Goal: Task Accomplishment & Management: Use online tool/utility

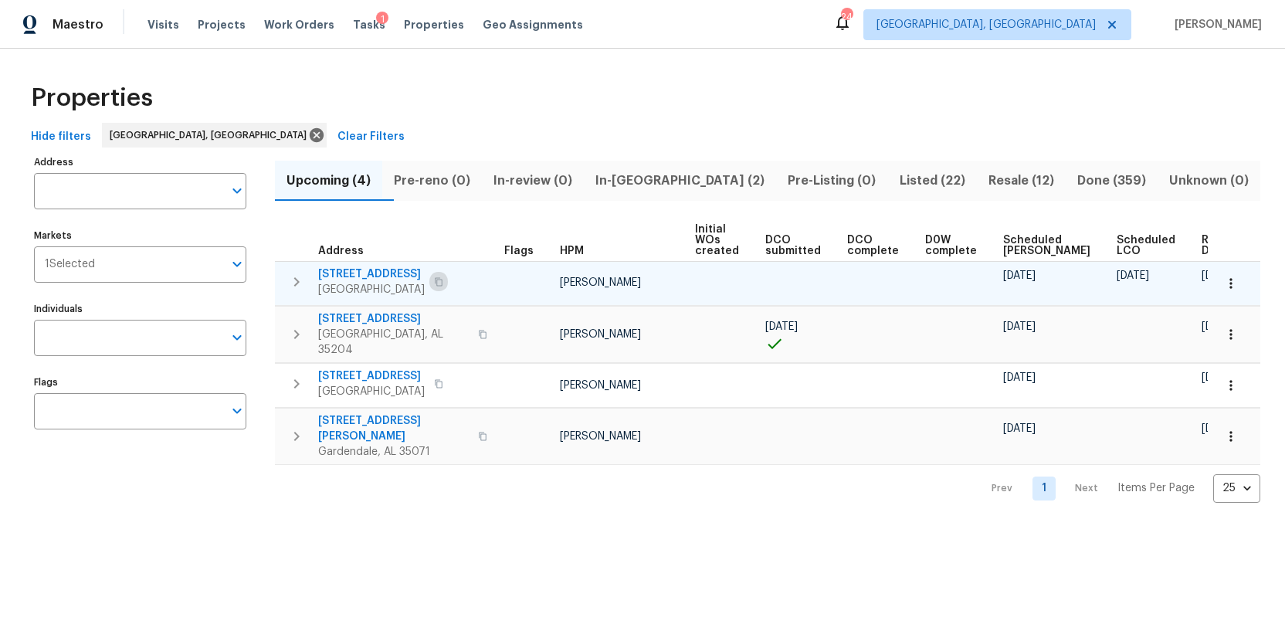
click at [441, 278] on icon "button" at bounding box center [438, 281] width 9 height 9
click at [377, 277] on span "4408 Canterbury St" at bounding box center [371, 273] width 107 height 15
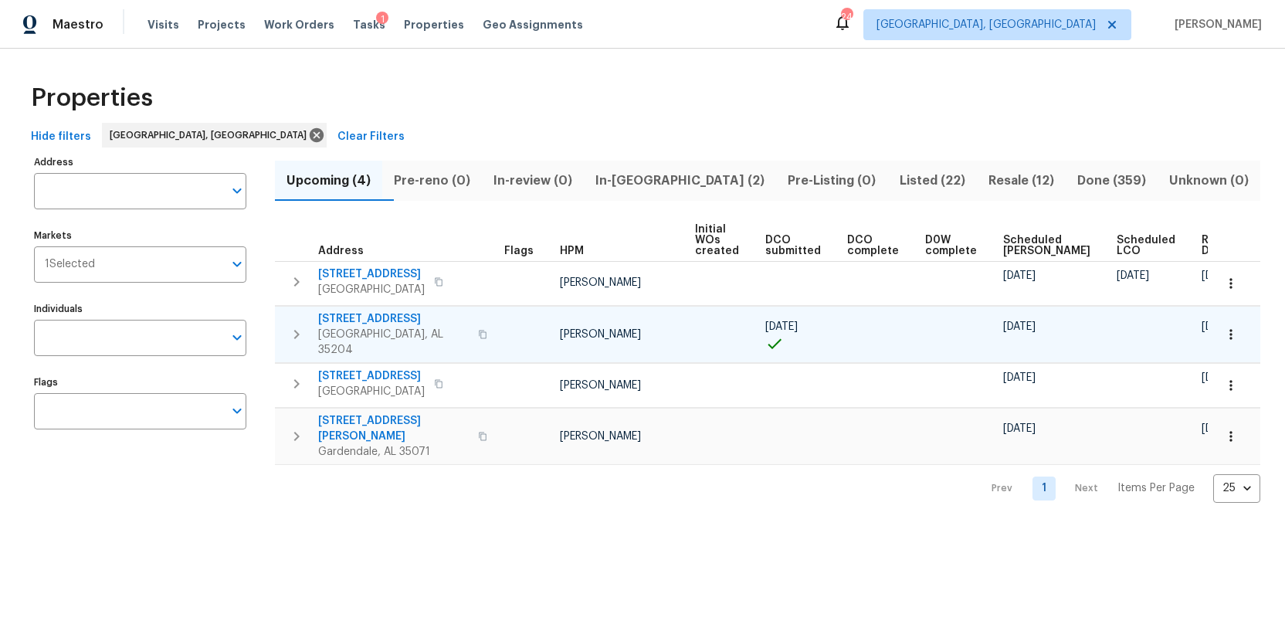
click at [373, 319] on span "1033 Graymont Ave W" at bounding box center [393, 318] width 151 height 15
click at [369, 413] on span "309 Catherine Ct" at bounding box center [393, 428] width 151 height 31
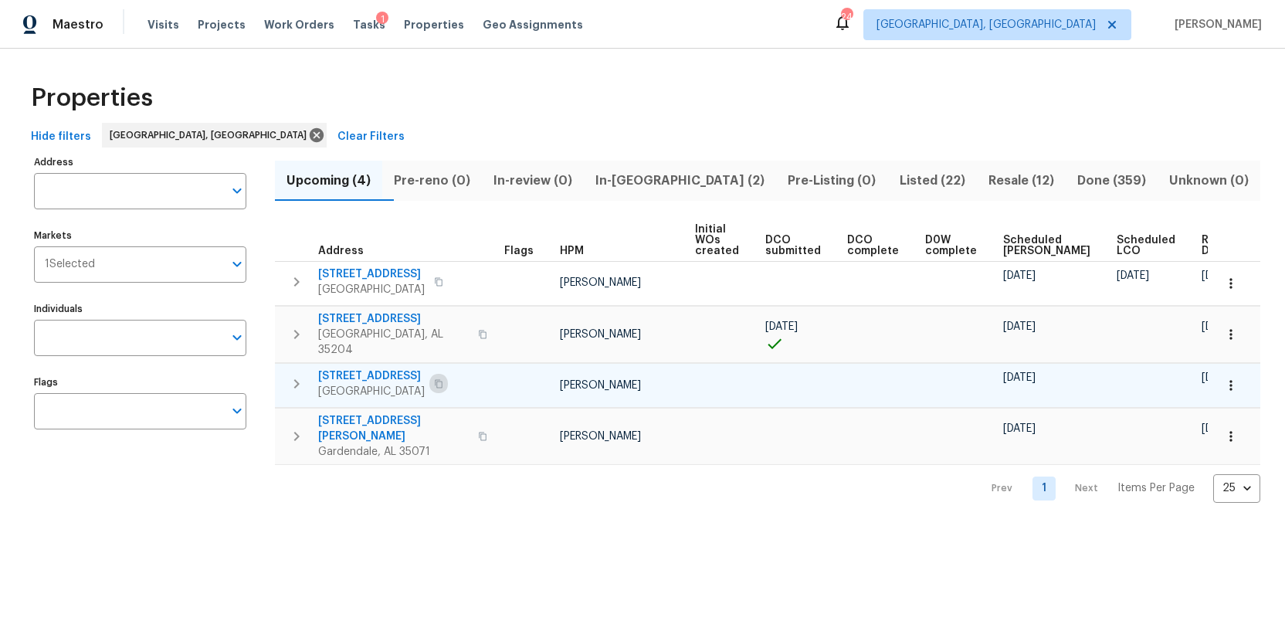
click at [443, 379] on icon "button" at bounding box center [439, 383] width 8 height 8
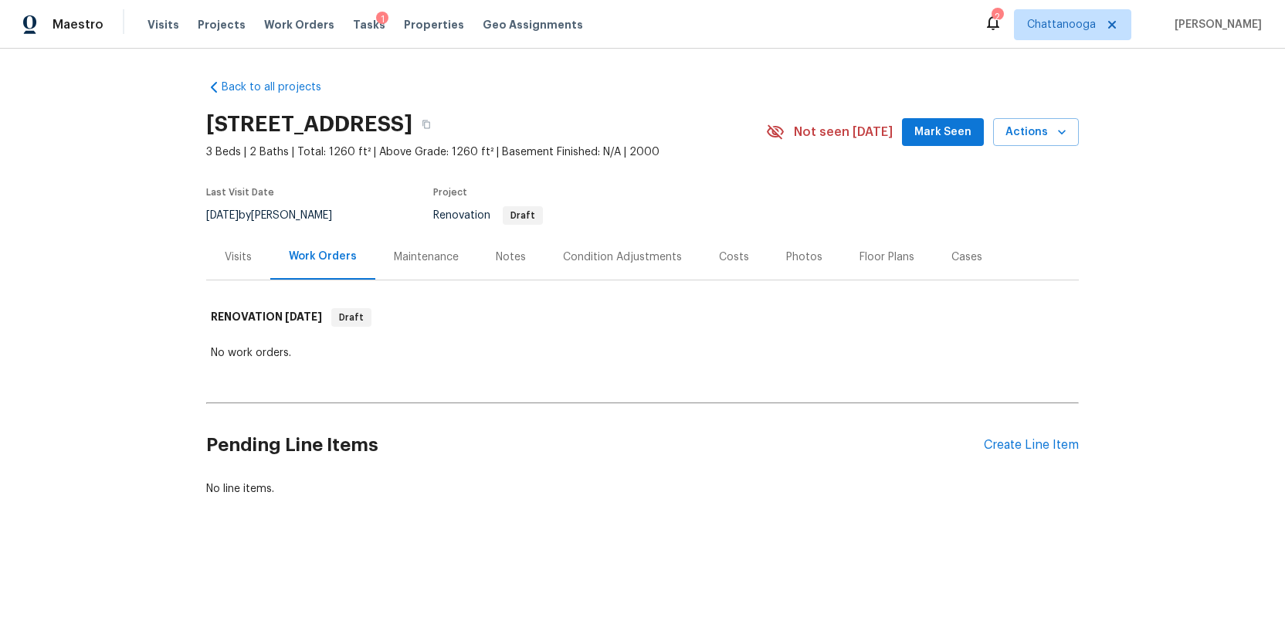
click at [599, 256] on div "Condition Adjustments" at bounding box center [622, 256] width 119 height 15
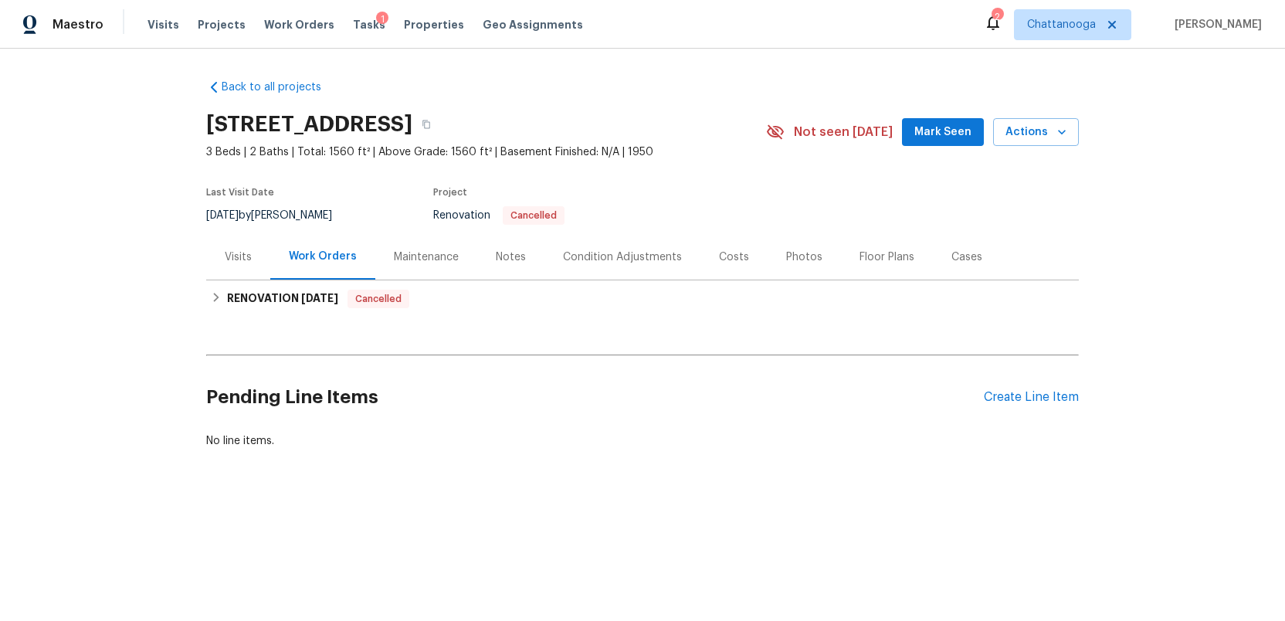
click at [611, 258] on div "Condition Adjustments" at bounding box center [622, 256] width 119 height 15
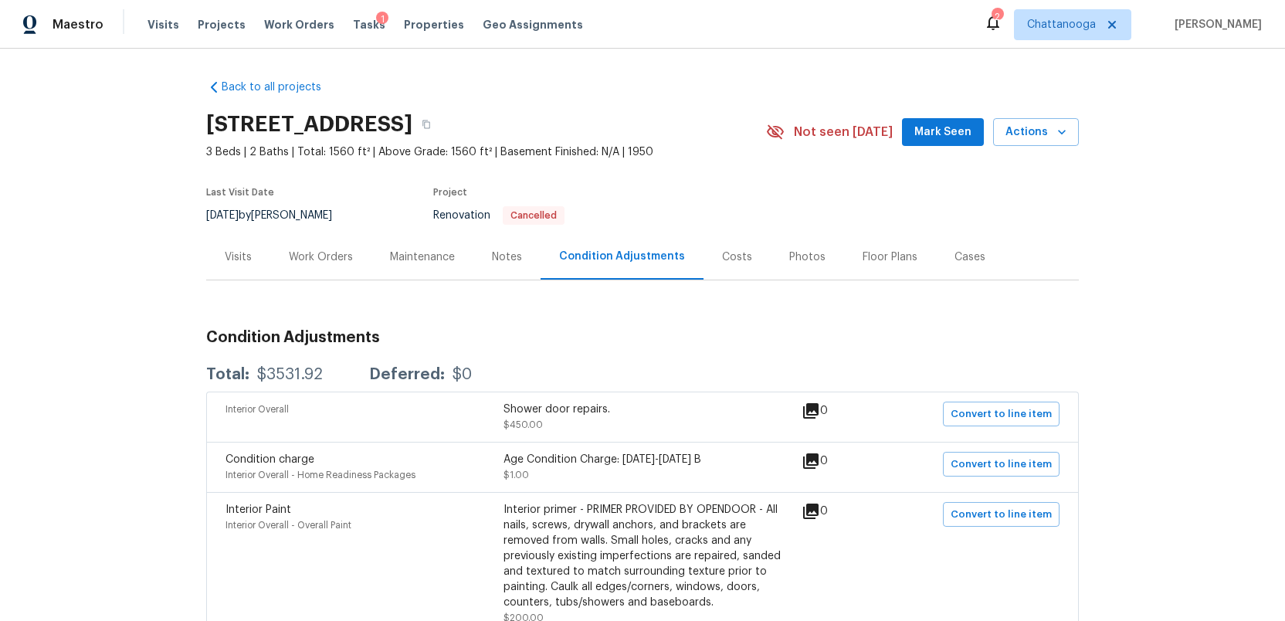
click at [790, 254] on div "Photos" at bounding box center [807, 256] width 36 height 15
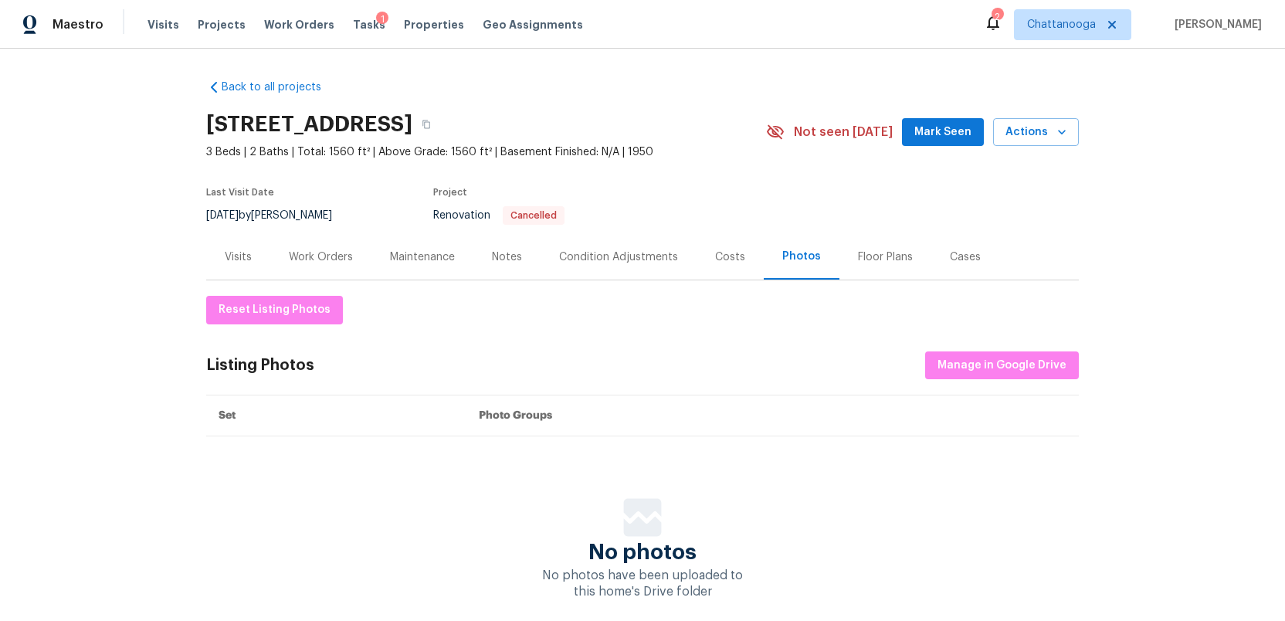
click at [233, 257] on div "Visits" at bounding box center [238, 256] width 27 height 15
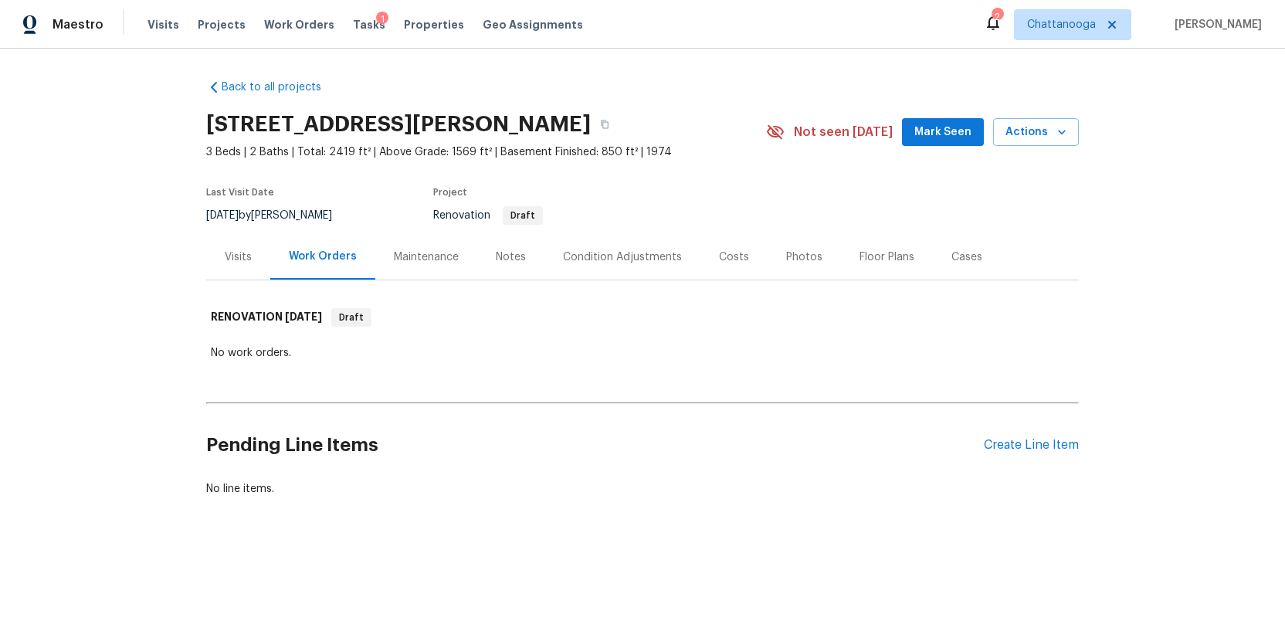
click at [606, 262] on div "Condition Adjustments" at bounding box center [622, 256] width 119 height 15
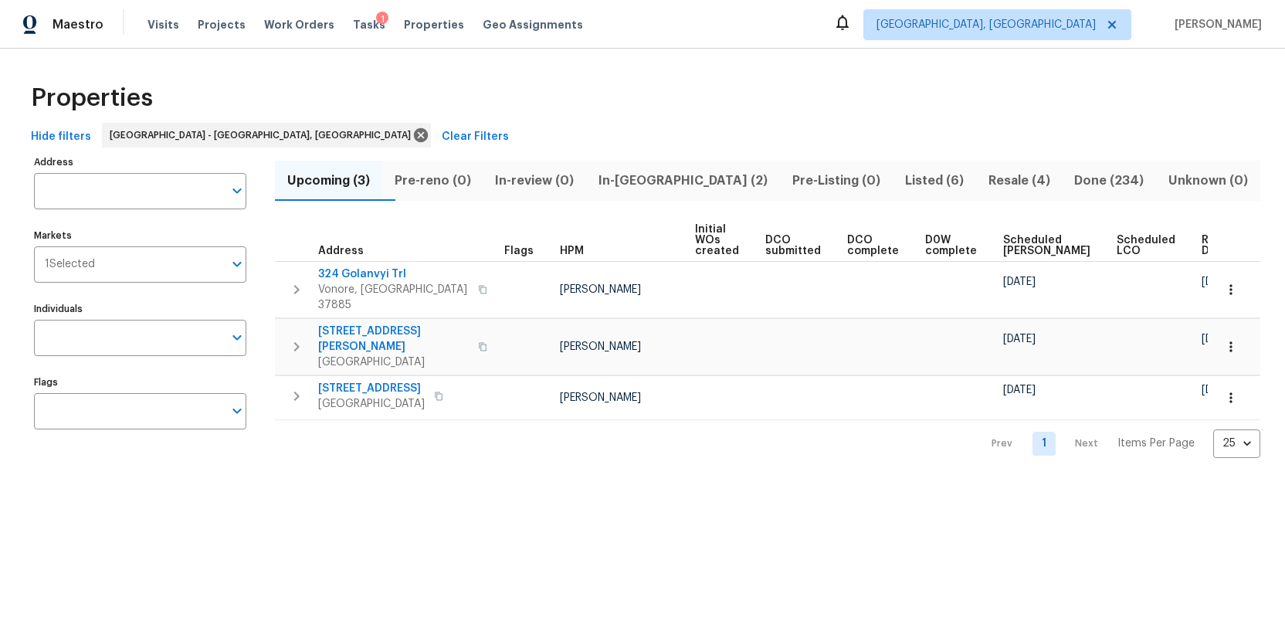
click at [667, 182] on span "In-[GEOGRAPHIC_DATA] (2)" at bounding box center [683, 181] width 175 height 22
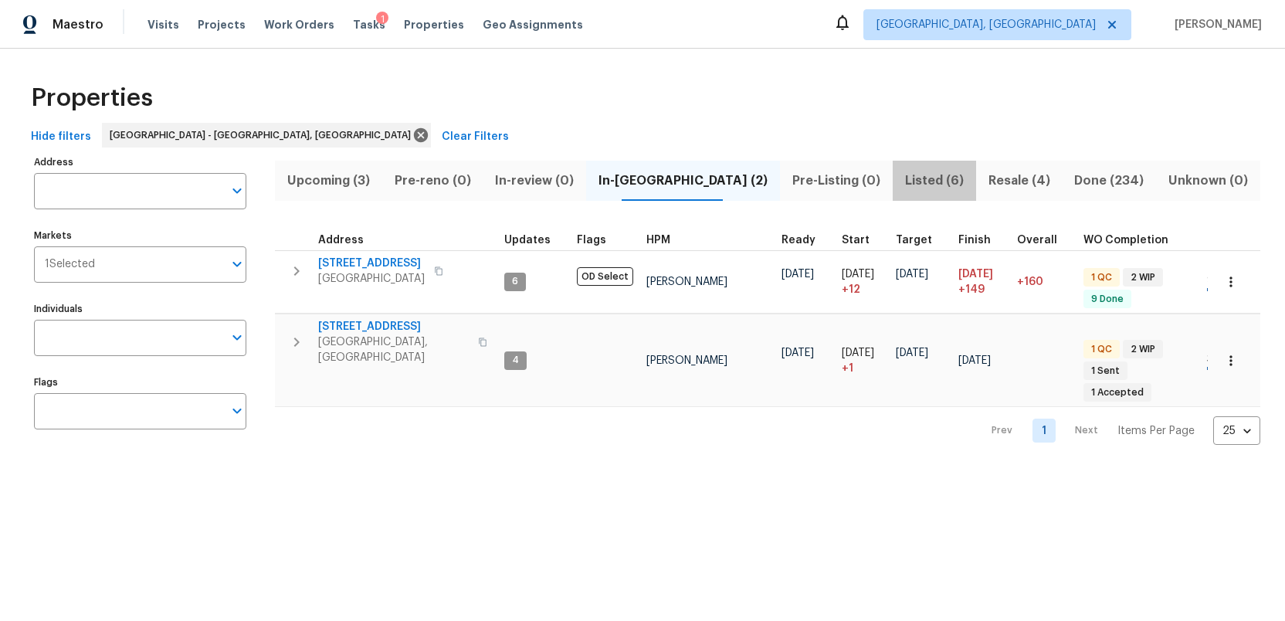
click at [902, 178] on span "Listed (6)" at bounding box center [934, 181] width 65 height 22
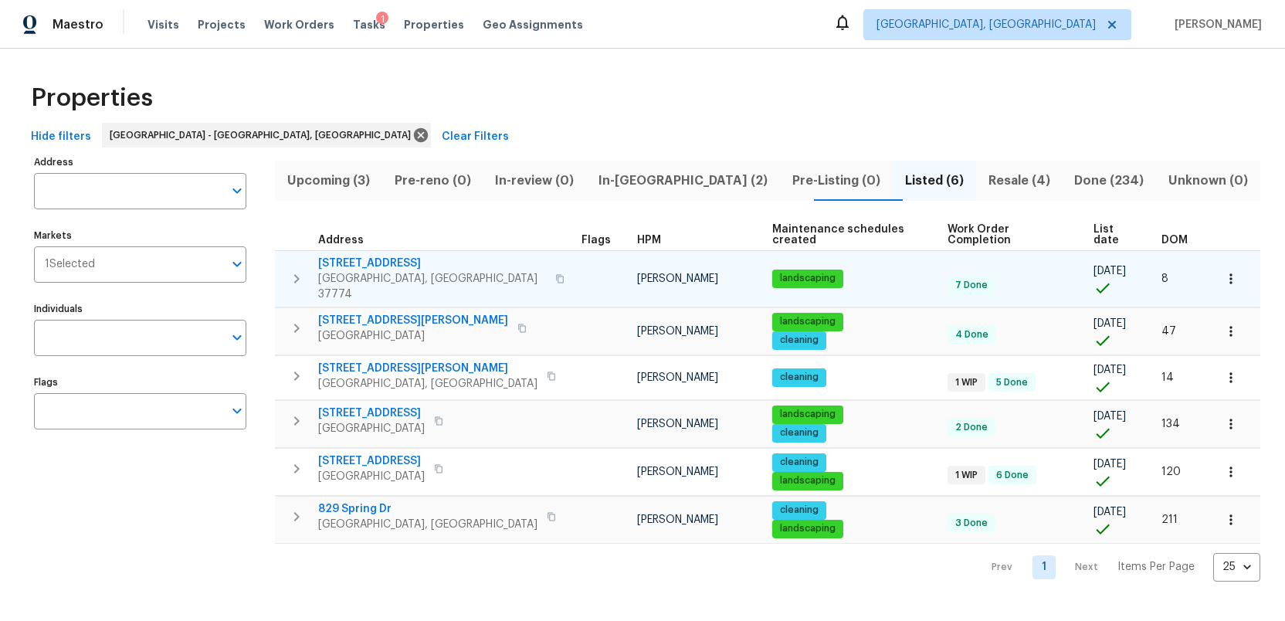
click at [350, 256] on span "322 Chatuga Ln" at bounding box center [432, 263] width 228 height 15
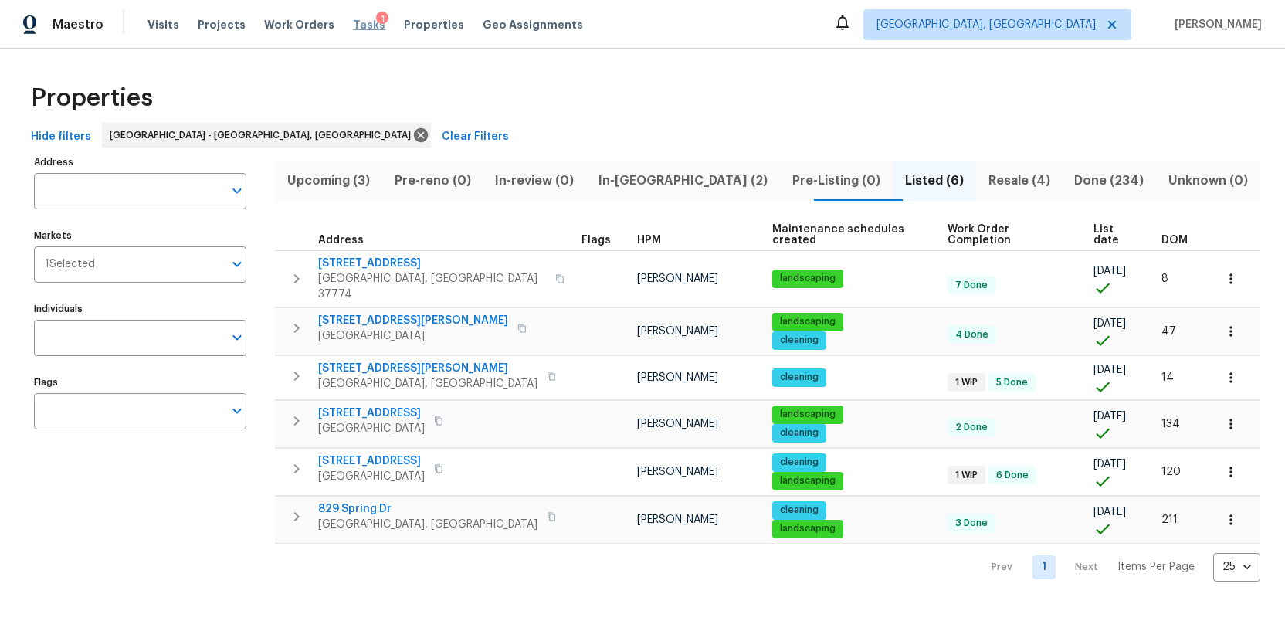
click at [354, 25] on span "Tasks" at bounding box center [369, 24] width 32 height 11
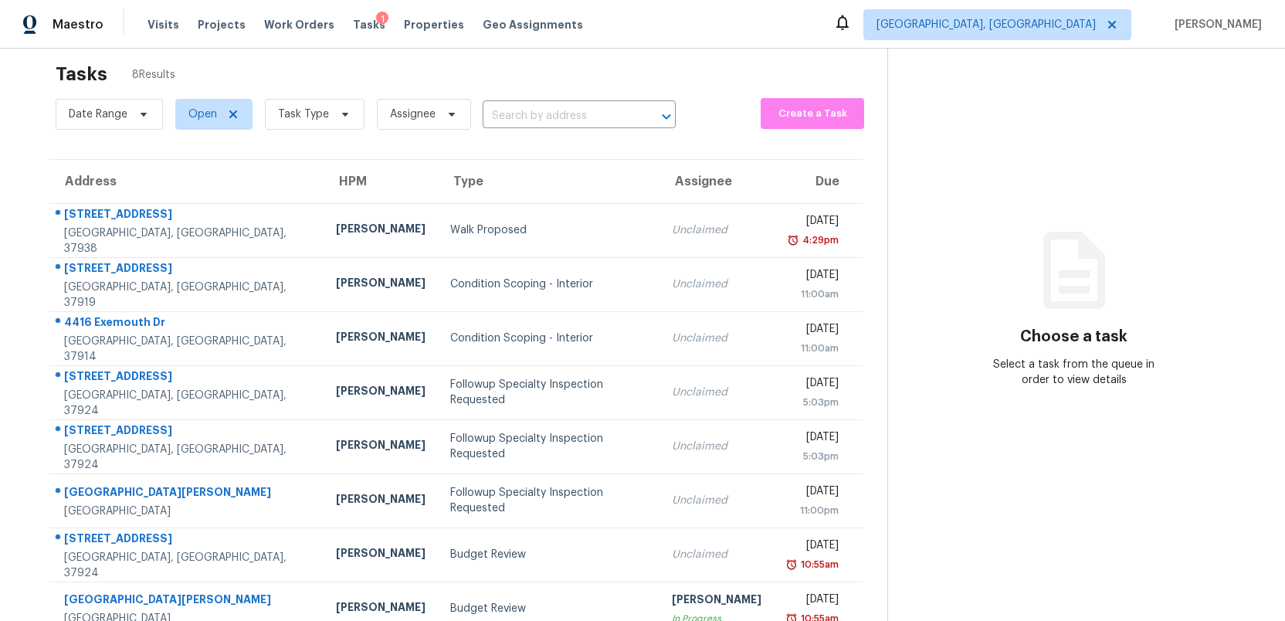
scroll to position [49, 0]
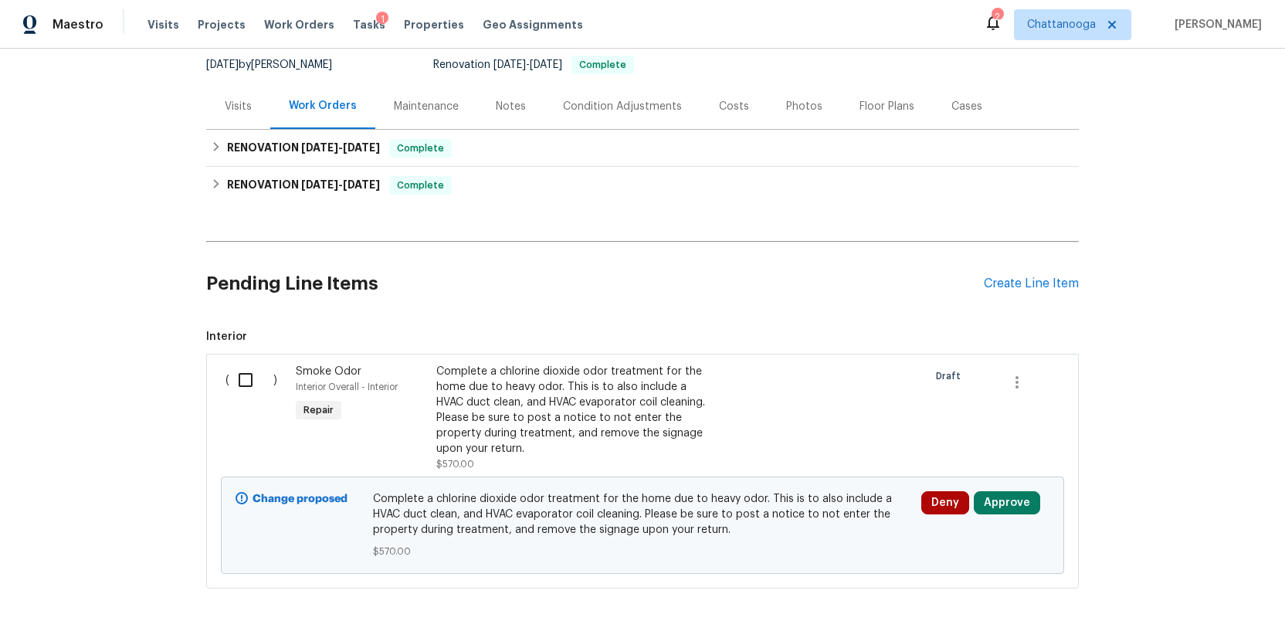
scroll to position [178, 0]
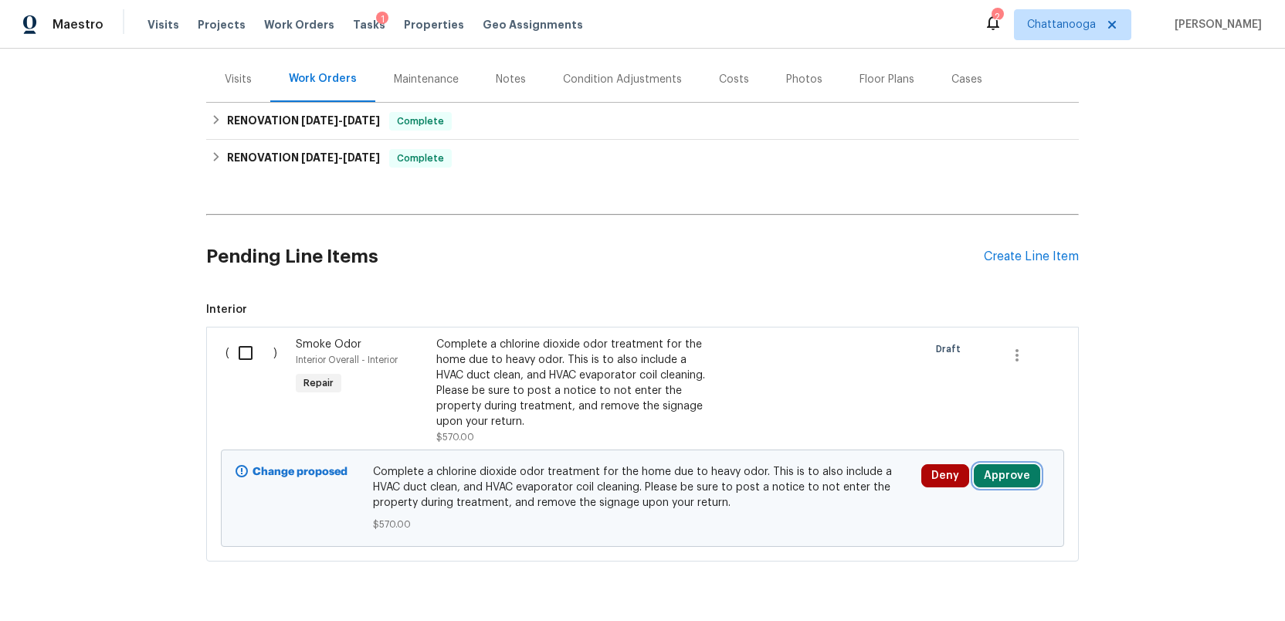
click at [997, 477] on button "Approve" at bounding box center [1007, 475] width 66 height 23
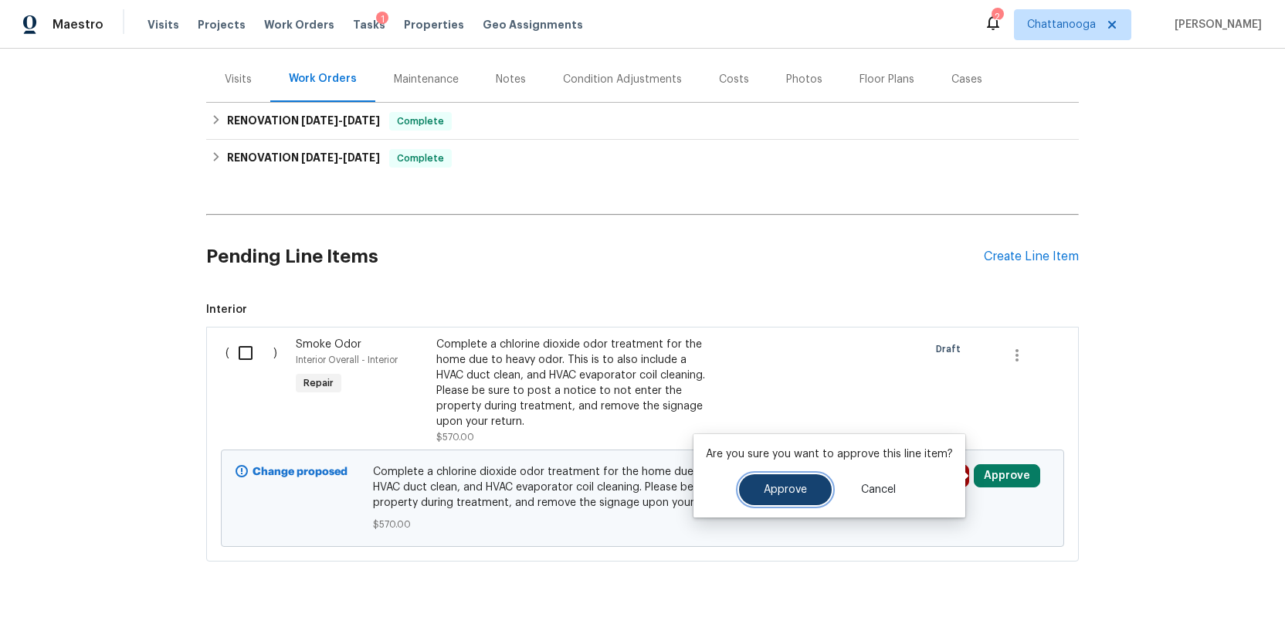
click at [773, 494] on span "Approve" at bounding box center [785, 490] width 43 height 12
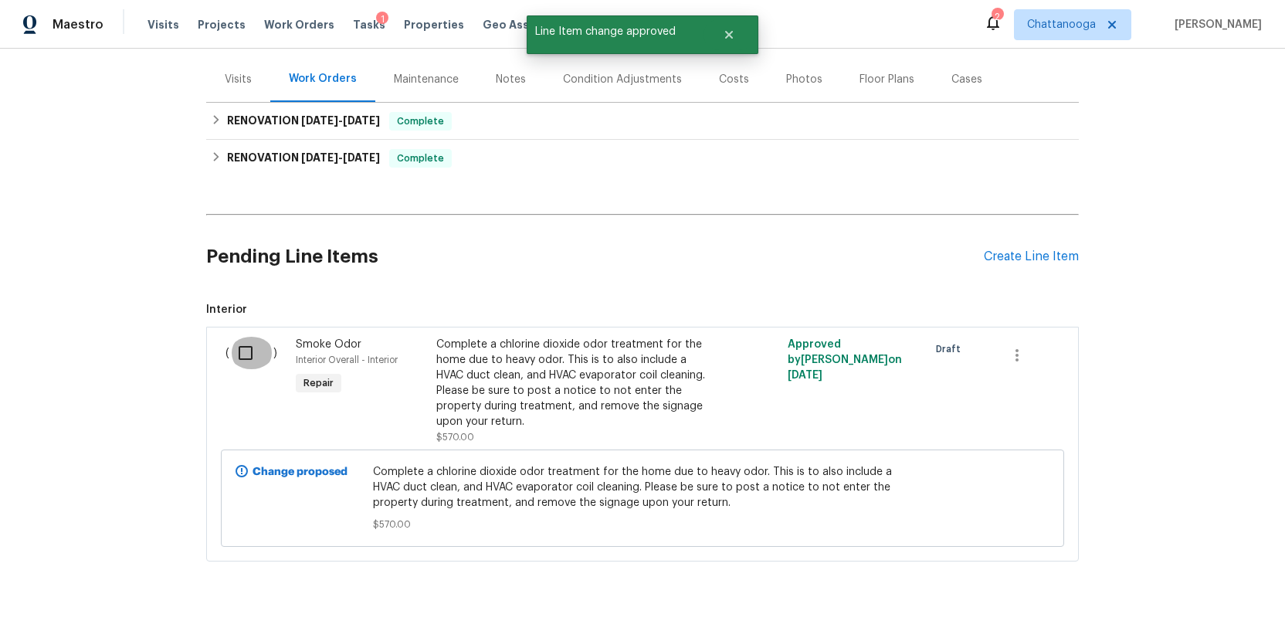
click at [243, 357] on input "checkbox" at bounding box center [251, 353] width 44 height 32
checkbox input "true"
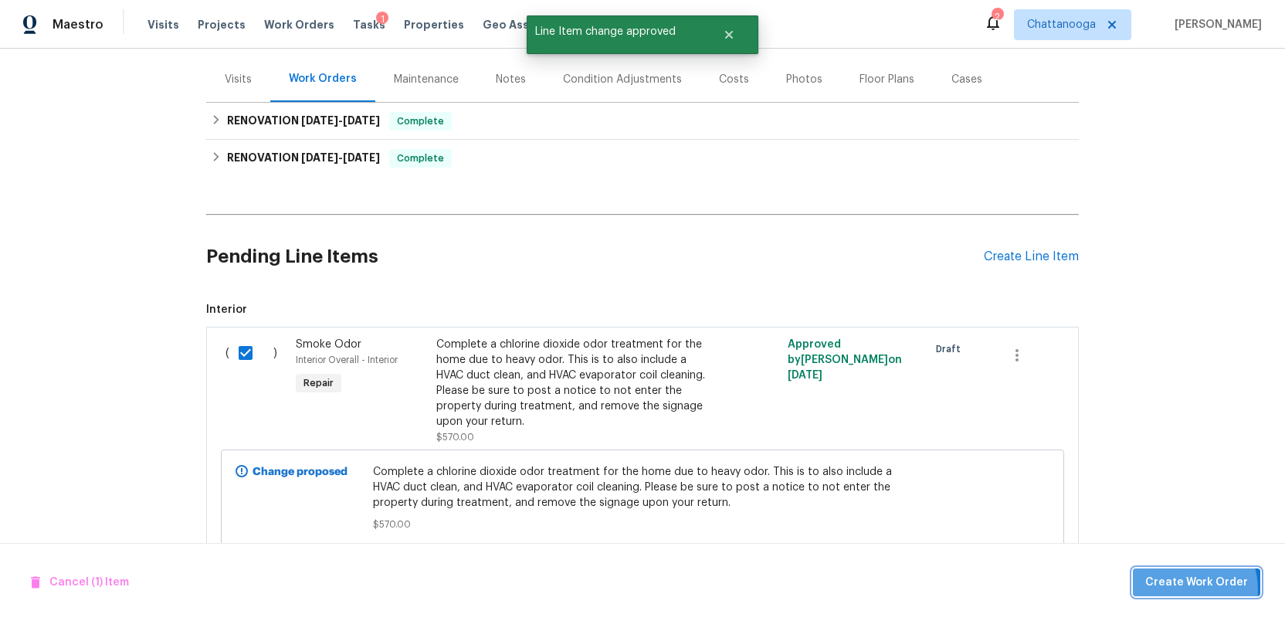
click at [1185, 589] on span "Create Work Order" at bounding box center [1196, 582] width 103 height 19
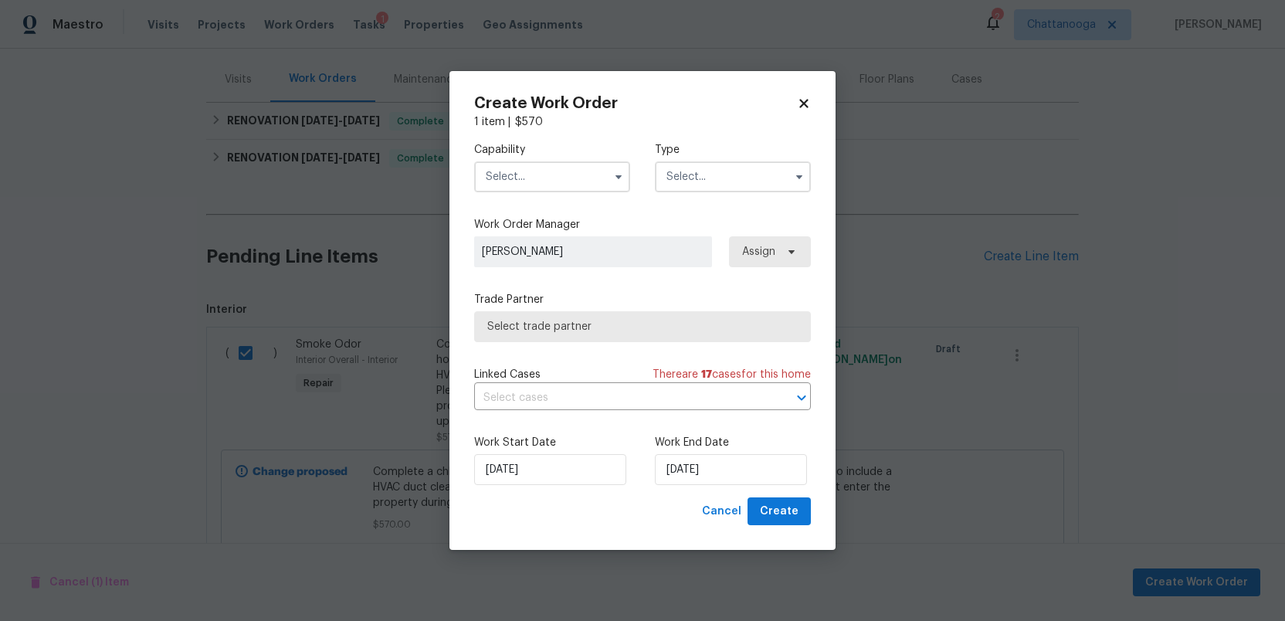
click at [504, 172] on input "text" at bounding box center [552, 176] width 156 height 31
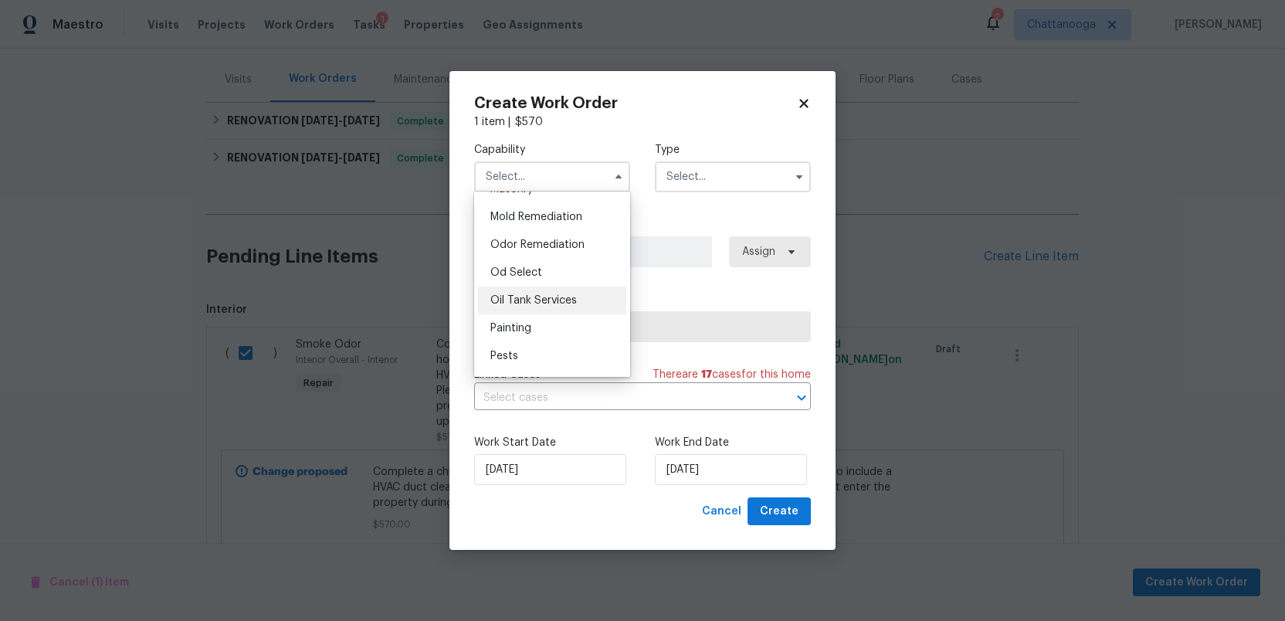
scroll to position [1172, 0]
click at [533, 255] on span "Odor Remediation" at bounding box center [537, 251] width 94 height 11
type input "Odor Remediation"
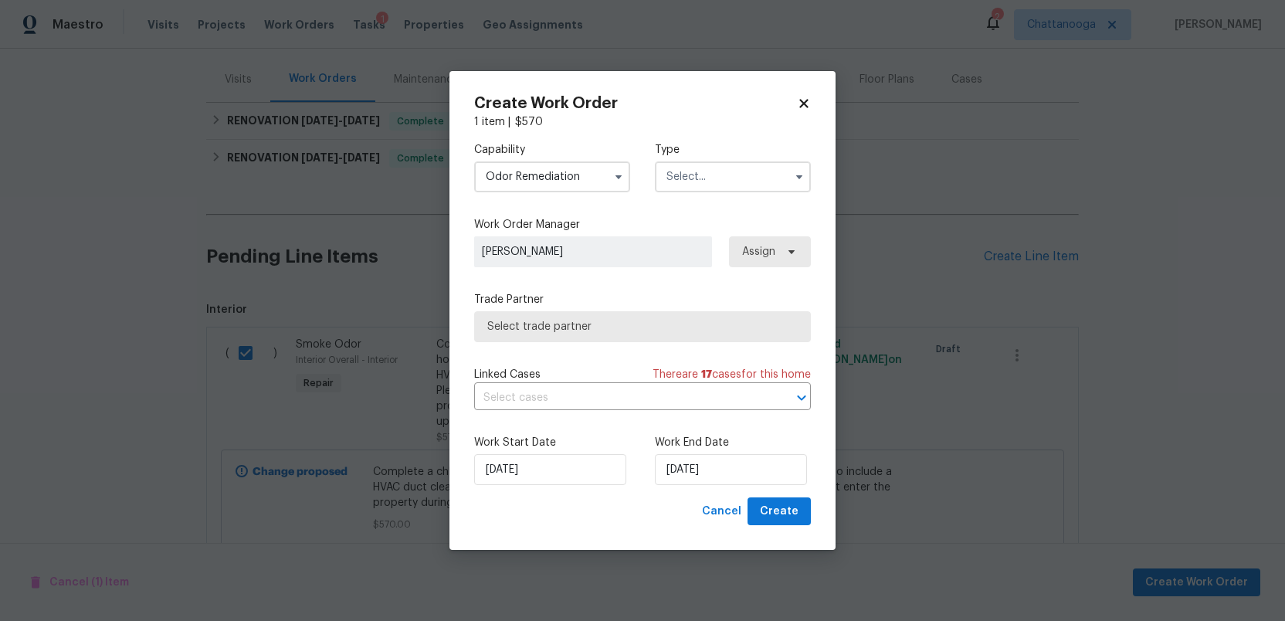
click at [697, 176] on input "text" at bounding box center [733, 176] width 156 height 31
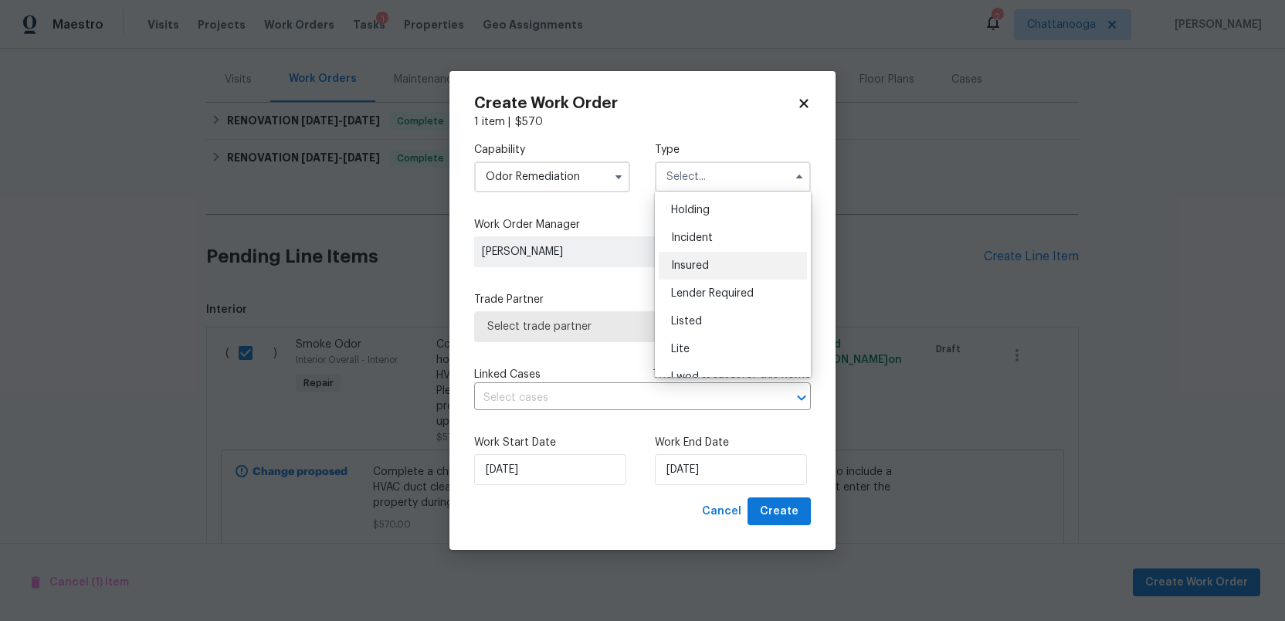
scroll to position [66, 0]
click at [707, 310] on div "Listed" at bounding box center [733, 310] width 148 height 28
type input "Listed"
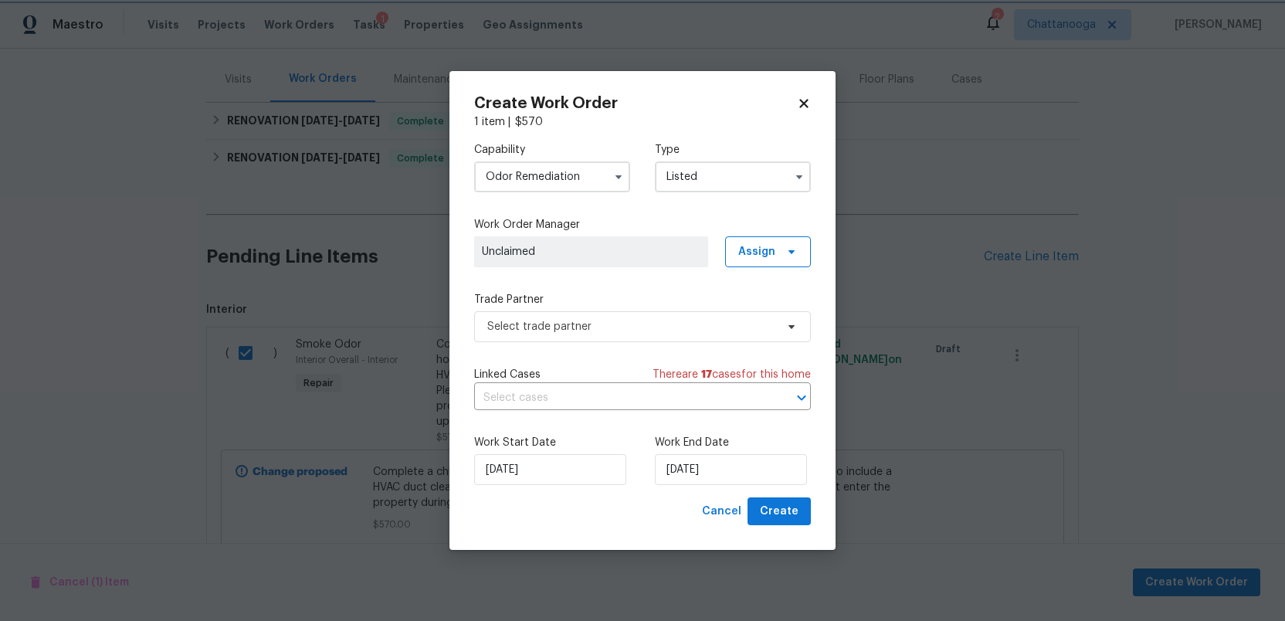
scroll to position [0, 0]
click at [632, 324] on span "Select trade partner" at bounding box center [631, 326] width 288 height 15
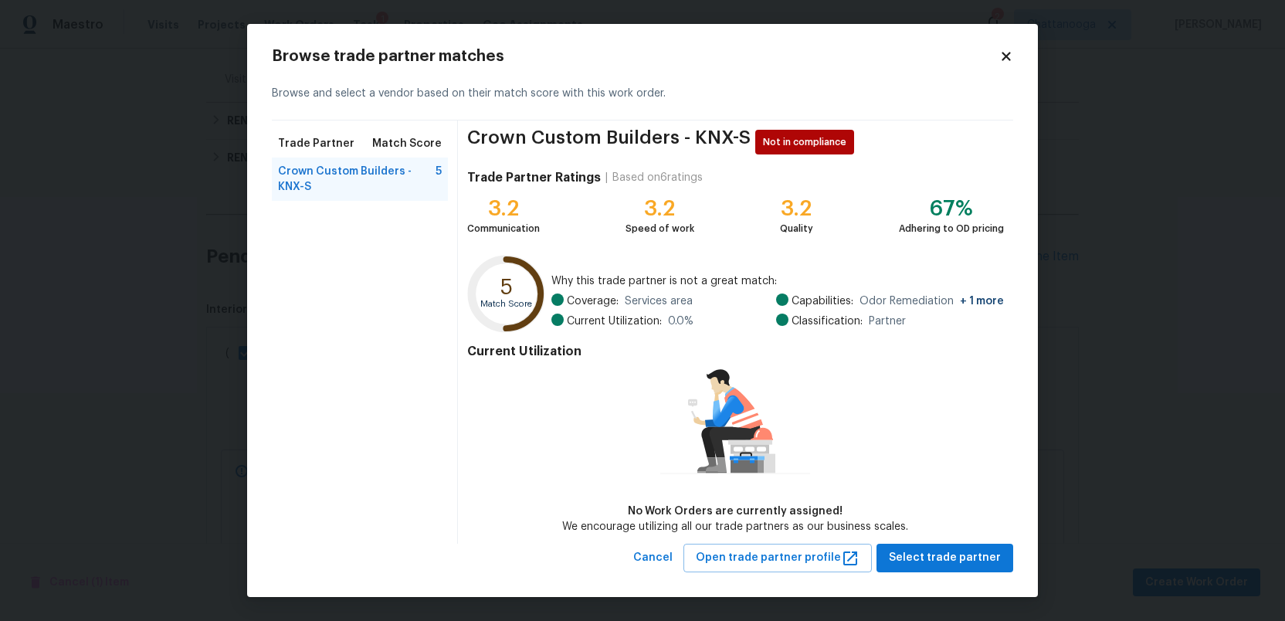
click at [1003, 60] on icon at bounding box center [1006, 57] width 8 height 8
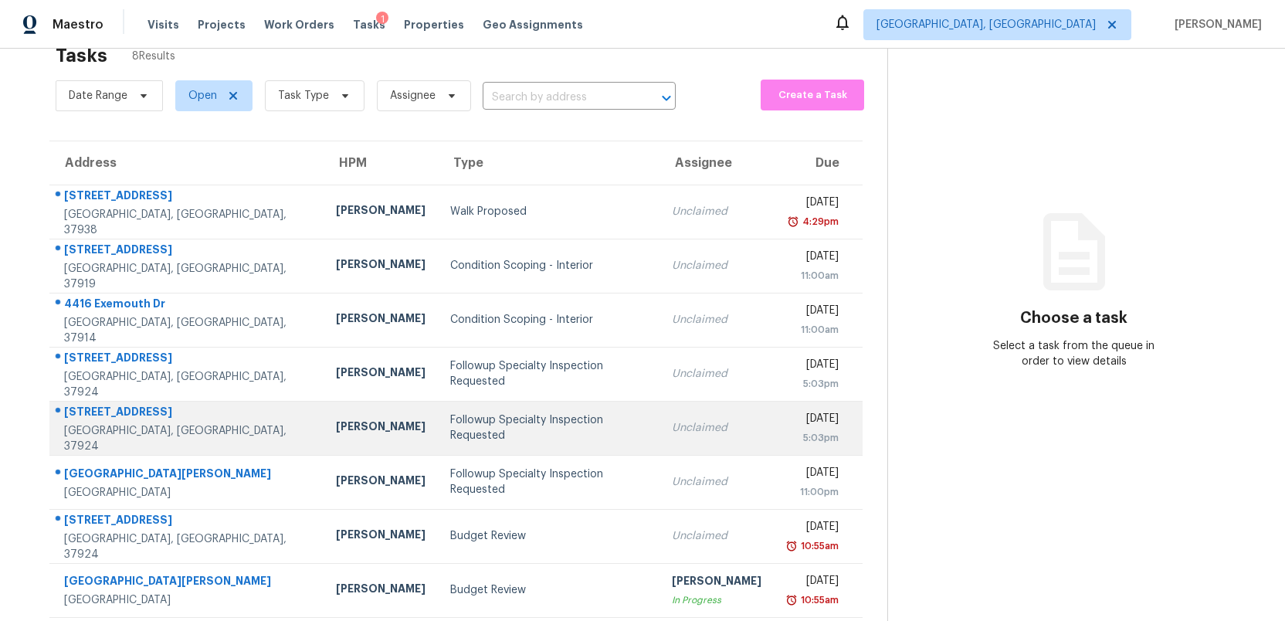
scroll to position [49, 0]
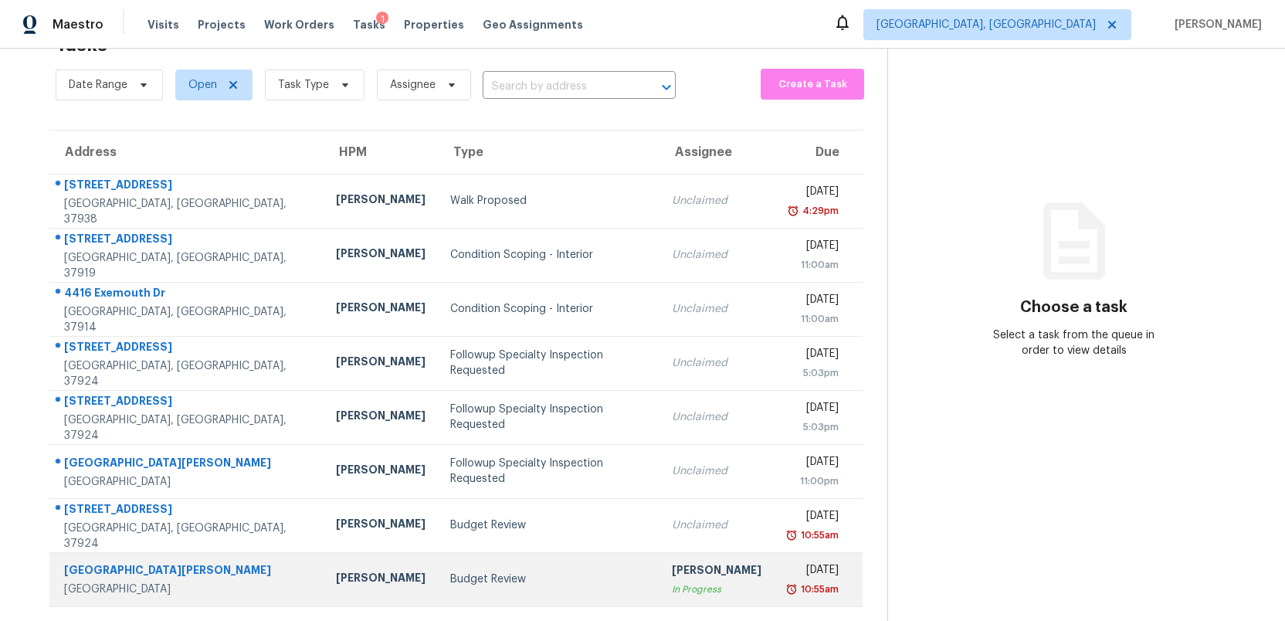
click at [456, 570] on td "Budget Review" at bounding box center [549, 579] width 222 height 54
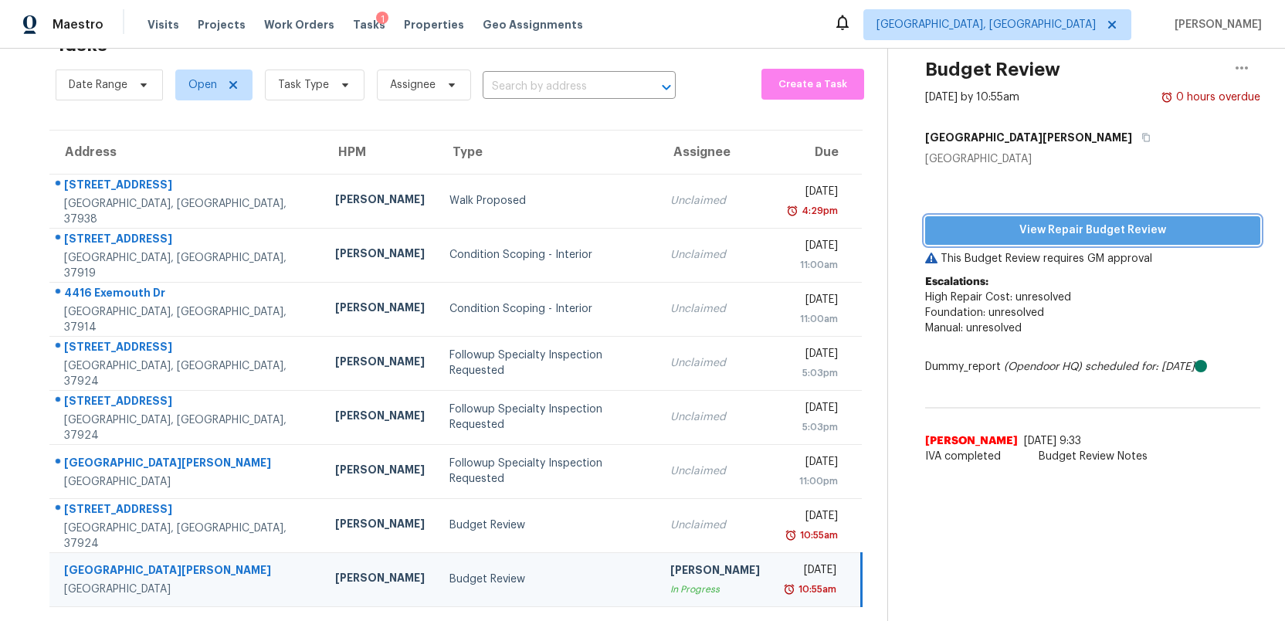
click at [1097, 228] on span "View Repair Budget Review" at bounding box center [1093, 230] width 310 height 19
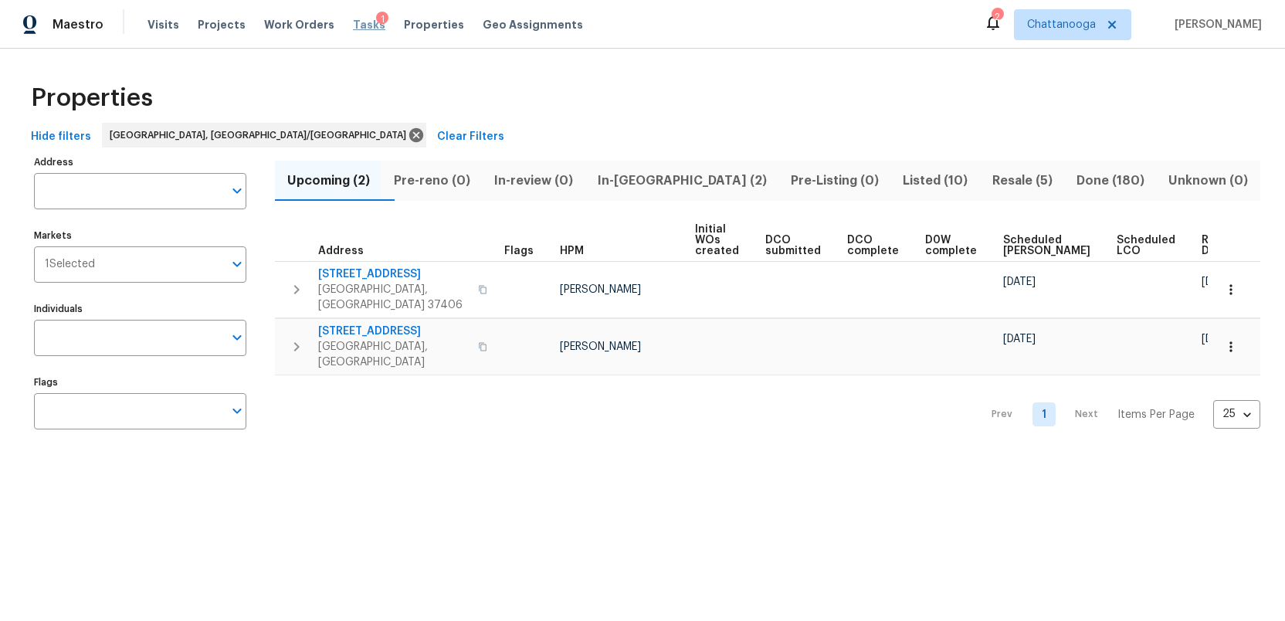
click at [355, 26] on span "Tasks" at bounding box center [369, 24] width 32 height 11
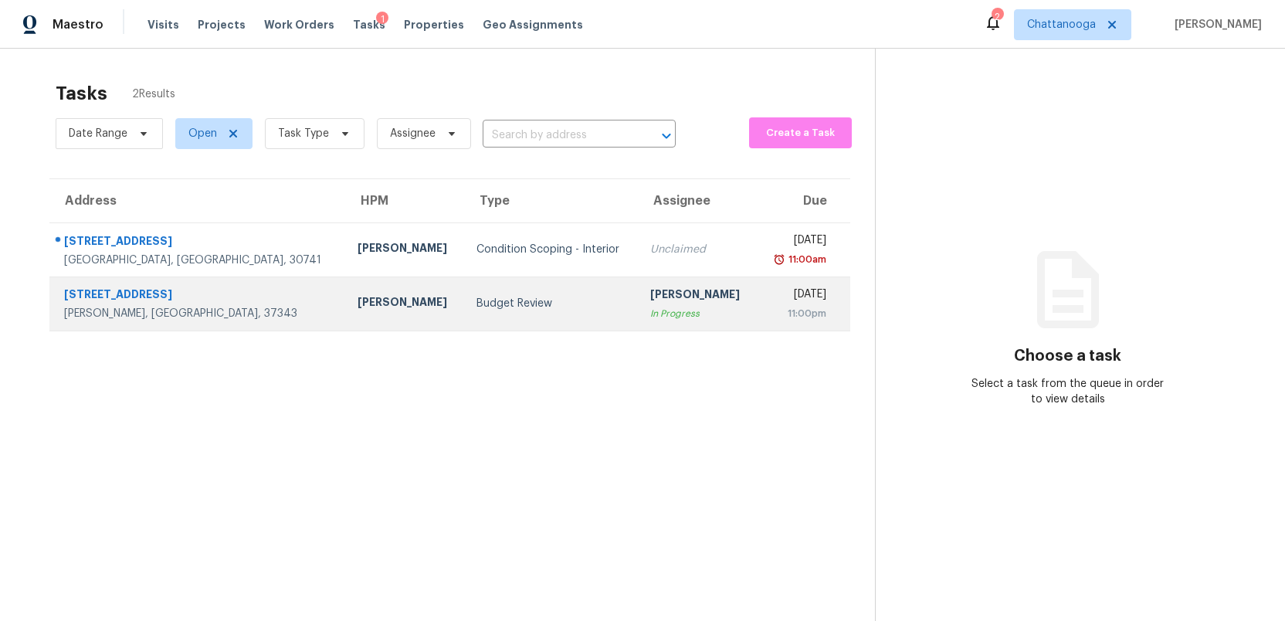
click at [481, 309] on div "Budget Review" at bounding box center [552, 303] width 150 height 15
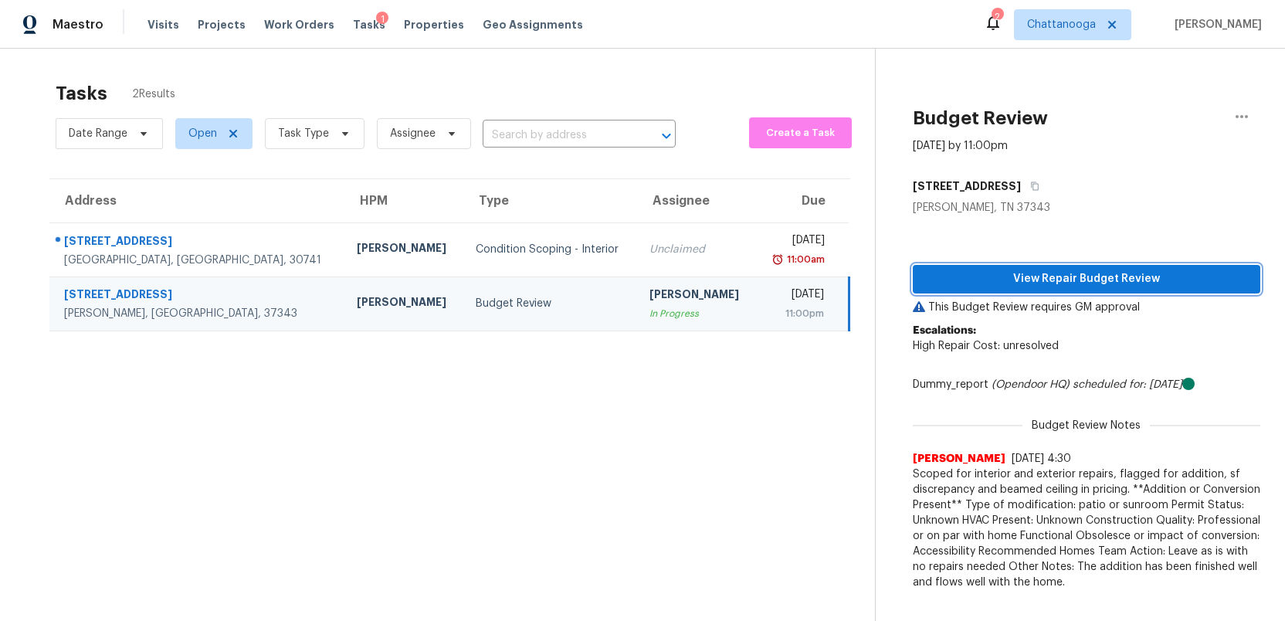
click at [1102, 274] on span "View Repair Budget Review" at bounding box center [1086, 279] width 323 height 19
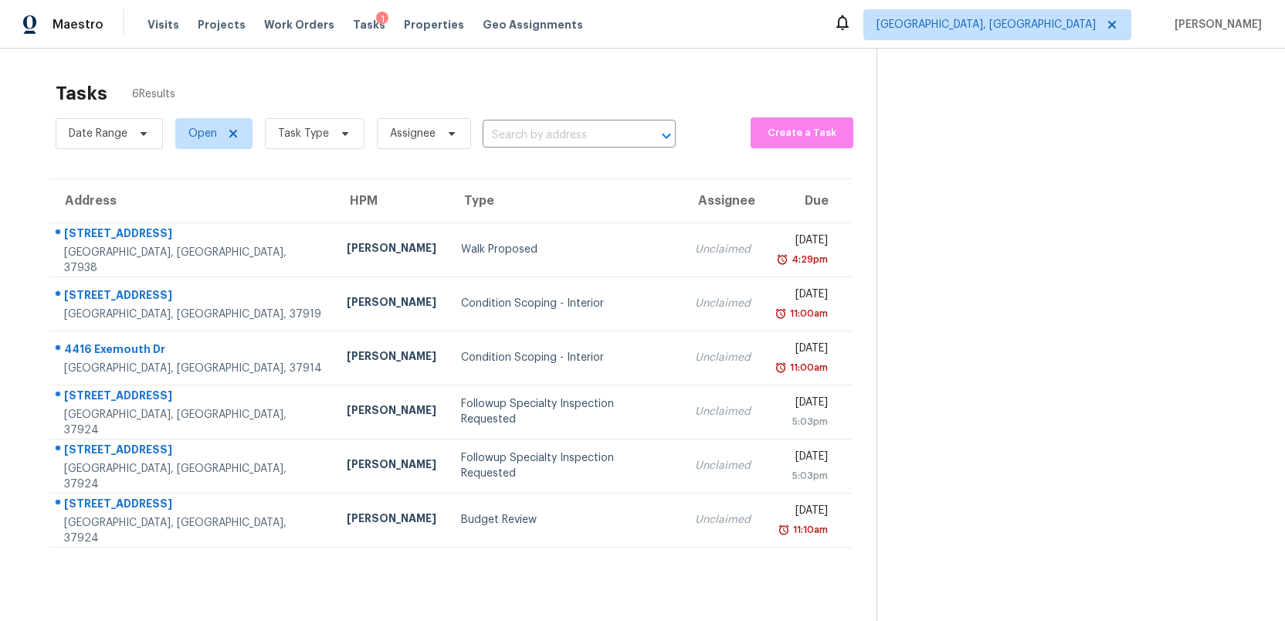
scroll to position [49, 0]
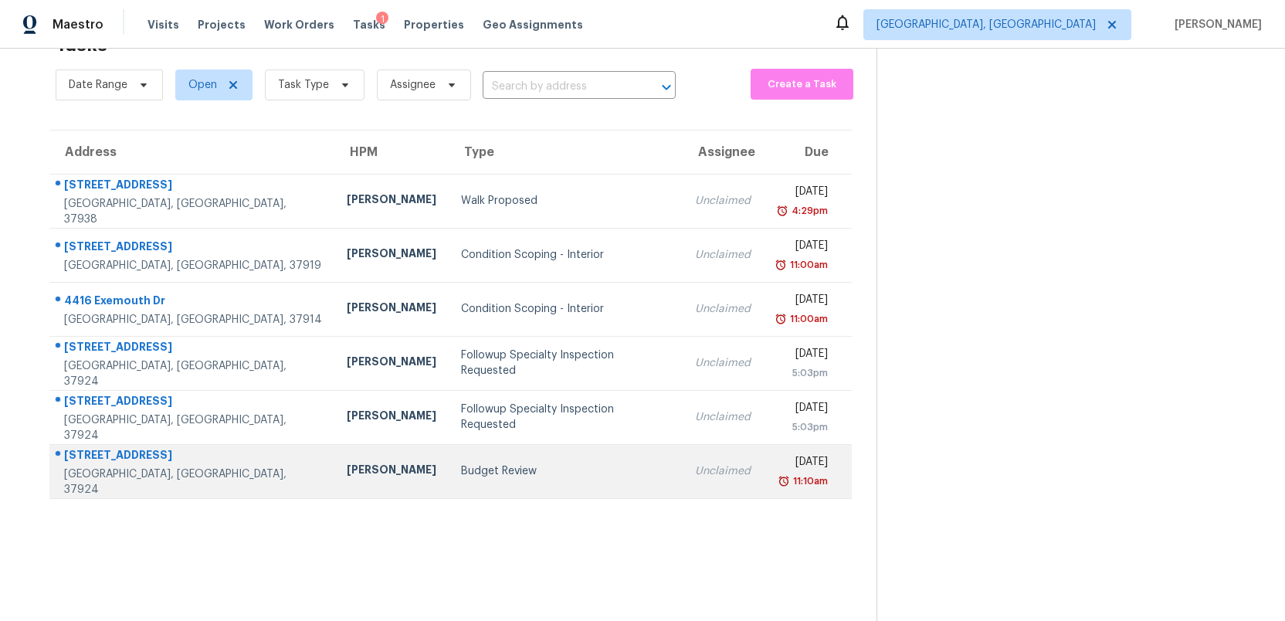
click at [487, 465] on div "Budget Review" at bounding box center [565, 470] width 209 height 15
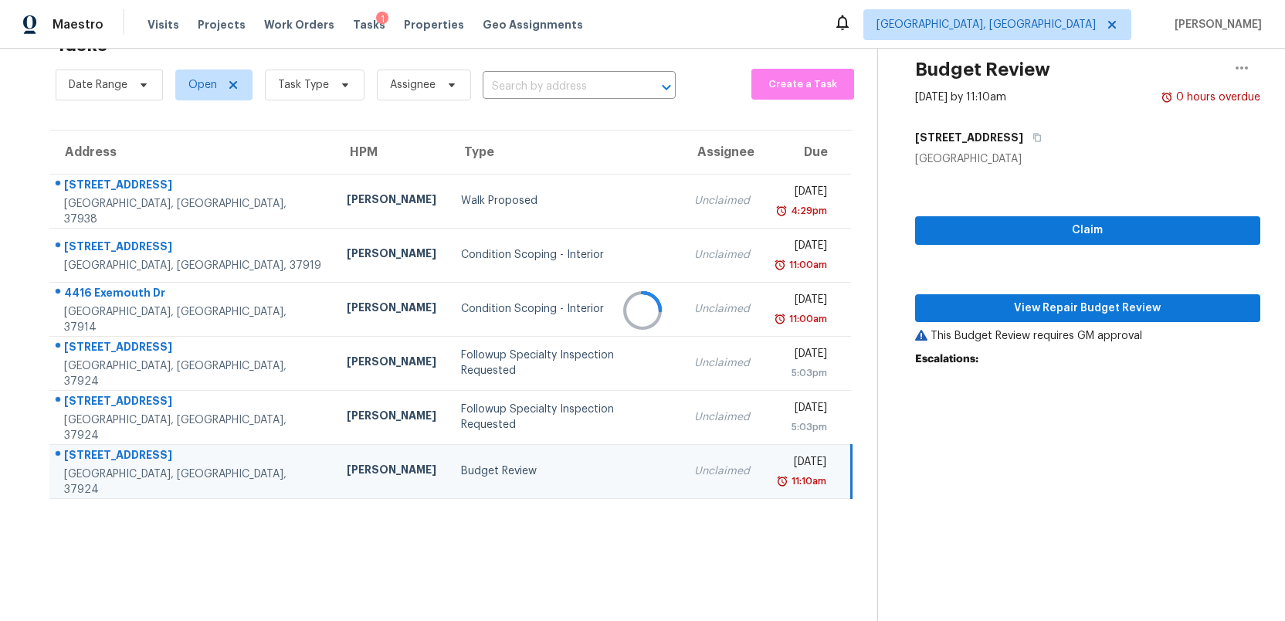
click at [1047, 310] on div at bounding box center [642, 310] width 1285 height 621
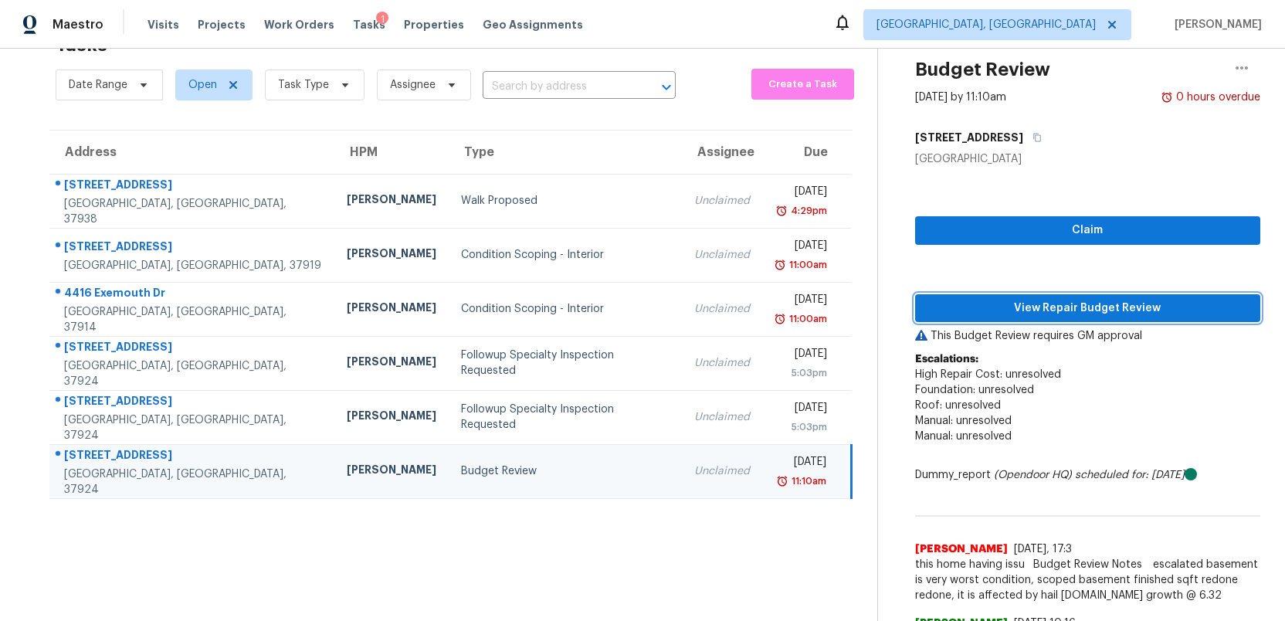
click at [1047, 310] on span "View Repair Budget Review" at bounding box center [1088, 308] width 321 height 19
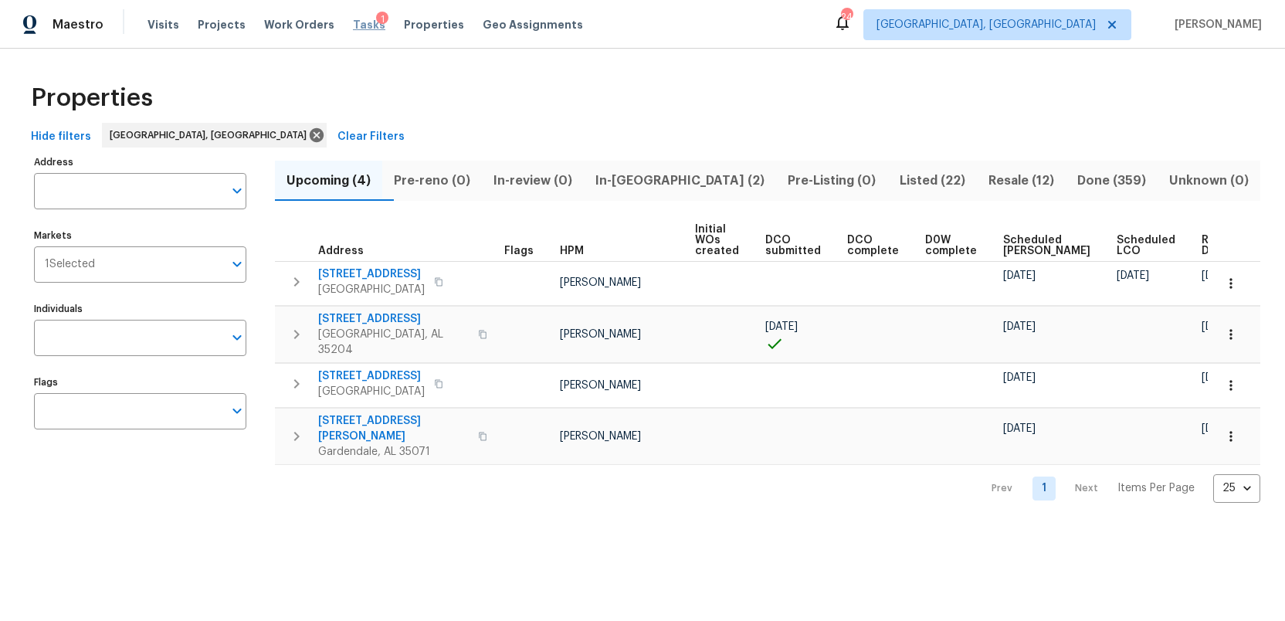
click at [357, 24] on span "Tasks" at bounding box center [369, 24] width 32 height 11
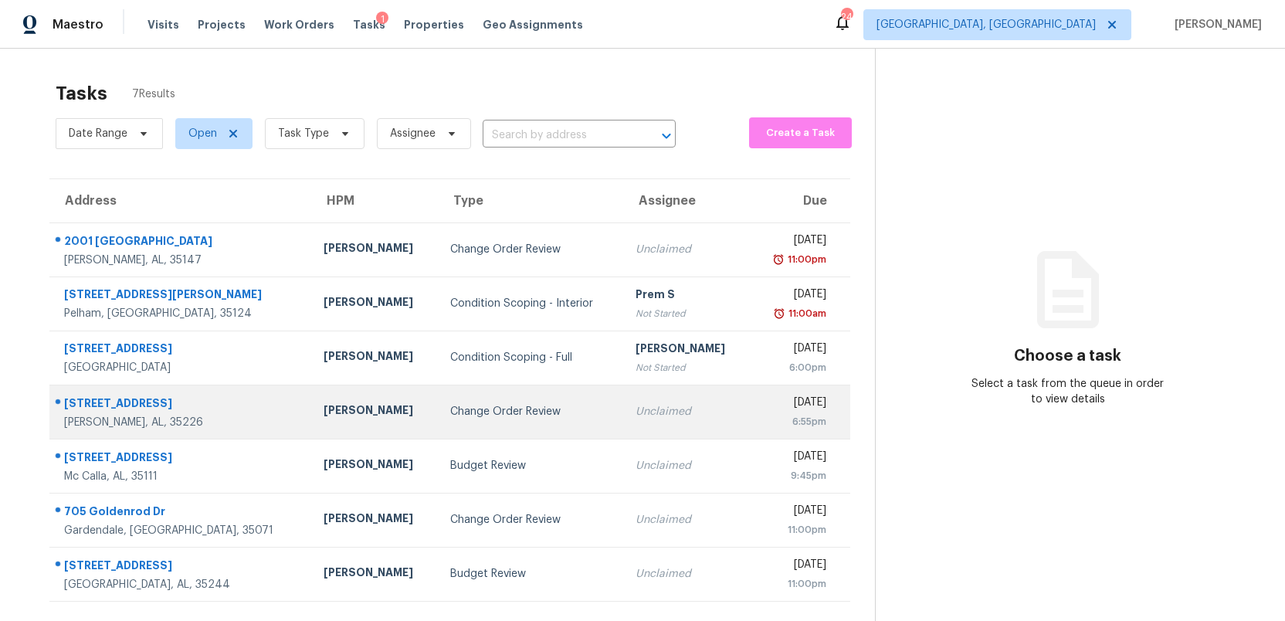
scroll to position [49, 0]
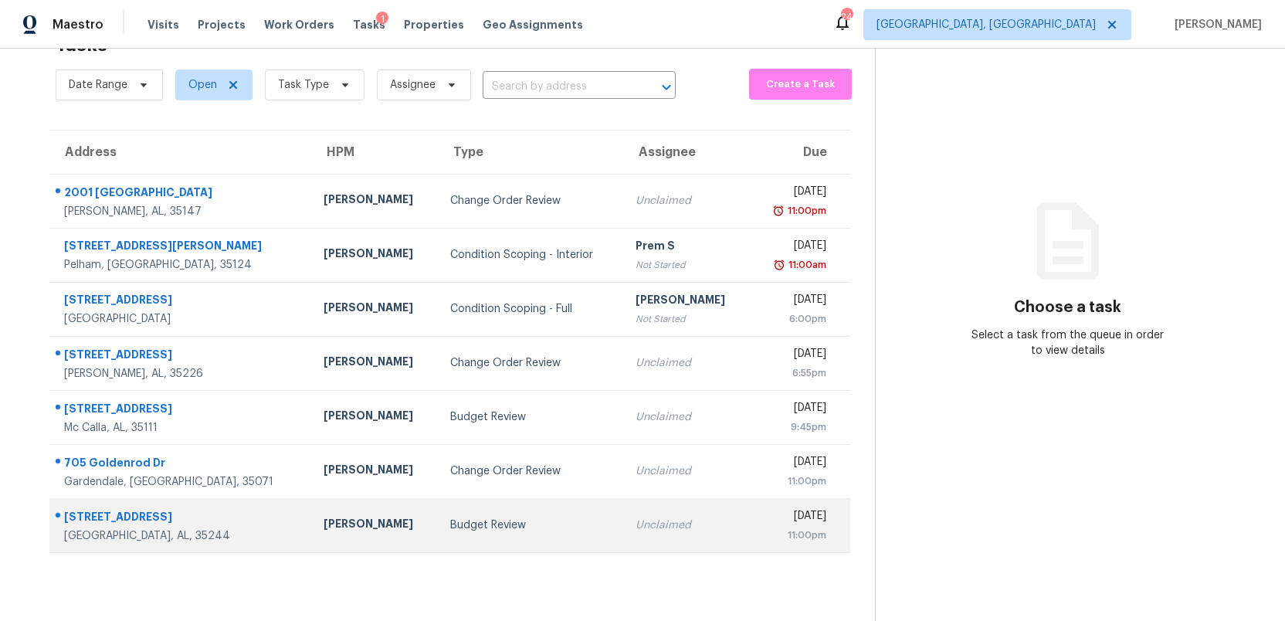
click at [750, 528] on td "[DATE] 11:00pm" at bounding box center [800, 525] width 100 height 54
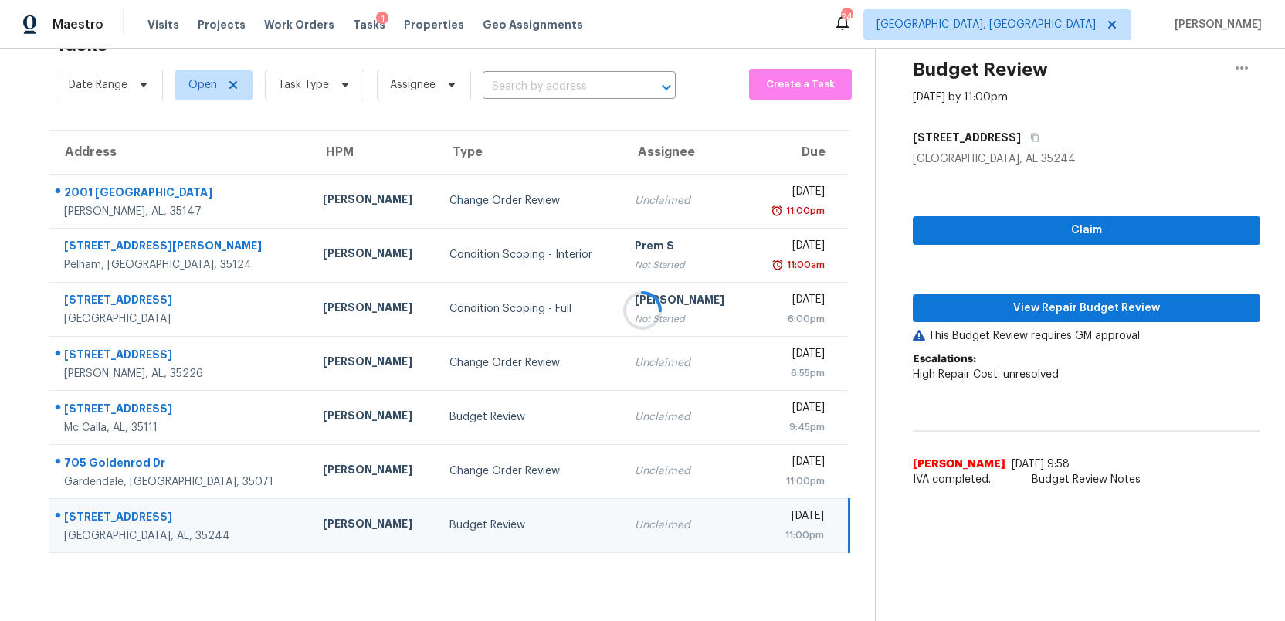
click at [1121, 313] on div at bounding box center [642, 310] width 1285 height 621
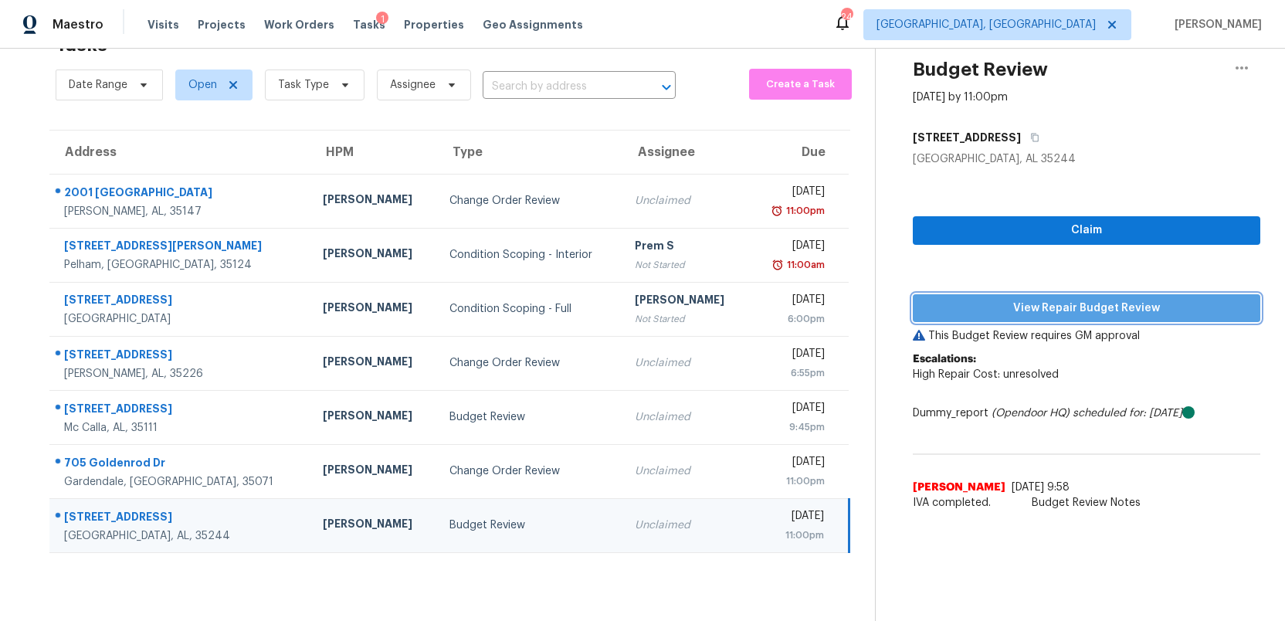
click at [1118, 311] on span "View Repair Budget Review" at bounding box center [1086, 308] width 323 height 19
